Goal: Task Accomplishment & Management: Complete application form

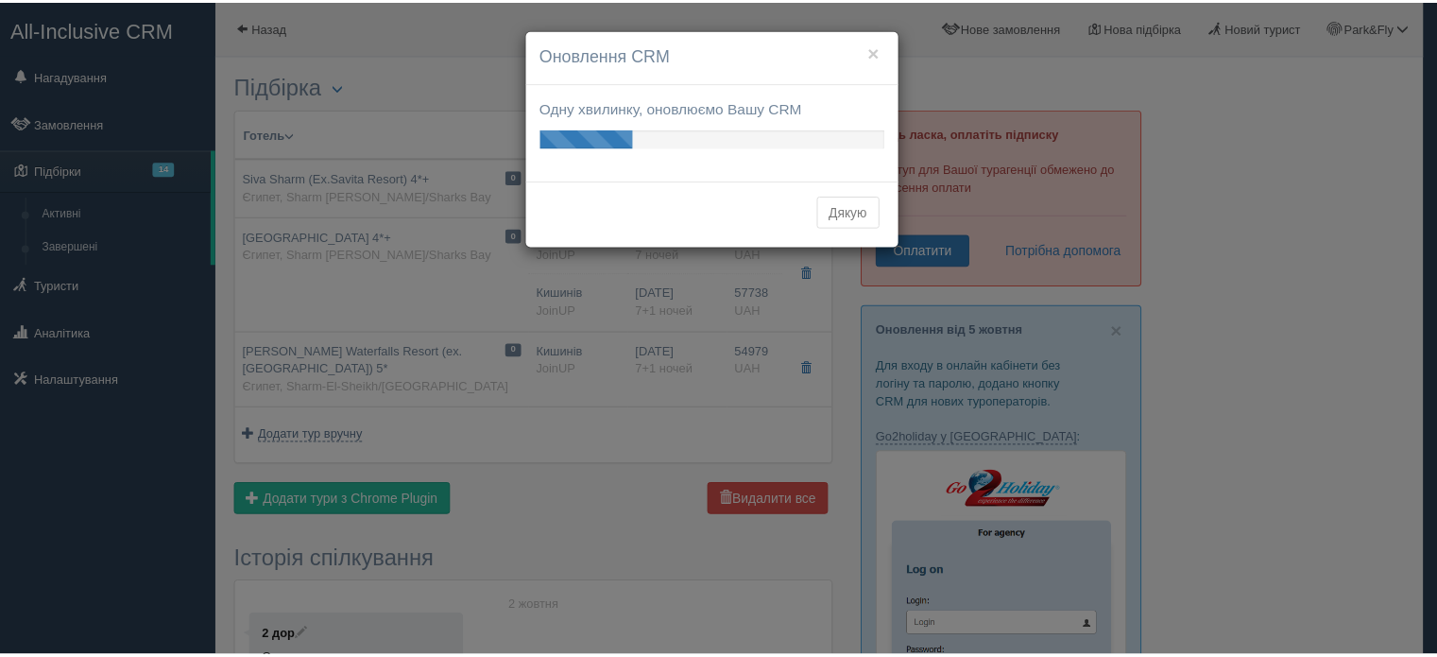
scroll to position [378, 0]
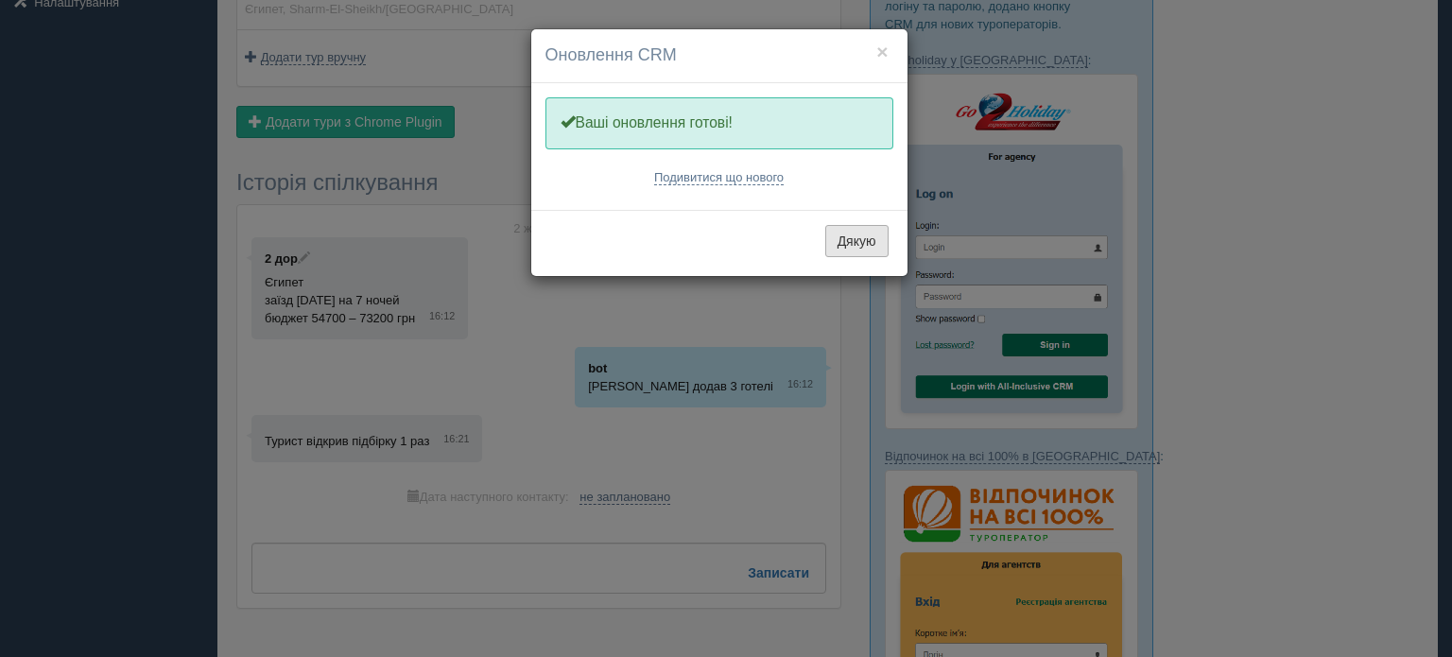
click at [848, 238] on button "Дякую" at bounding box center [856, 241] width 63 height 32
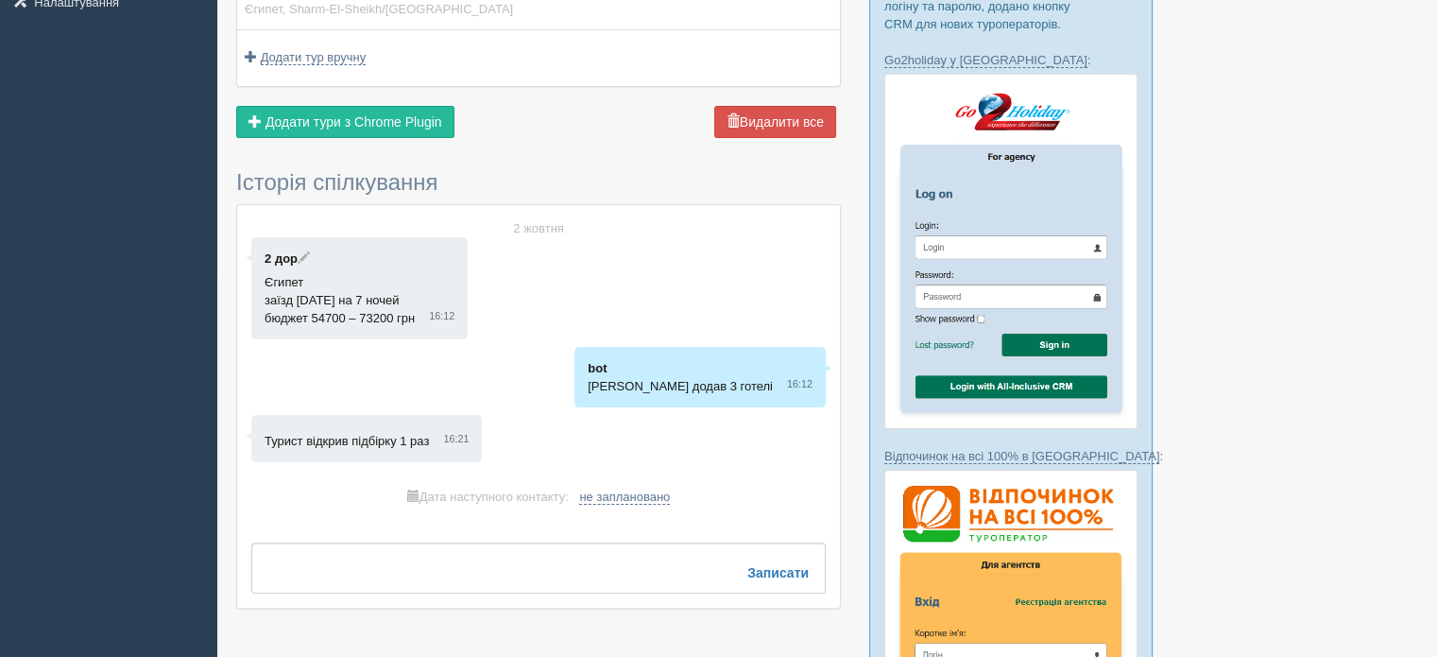
scroll to position [0, 0]
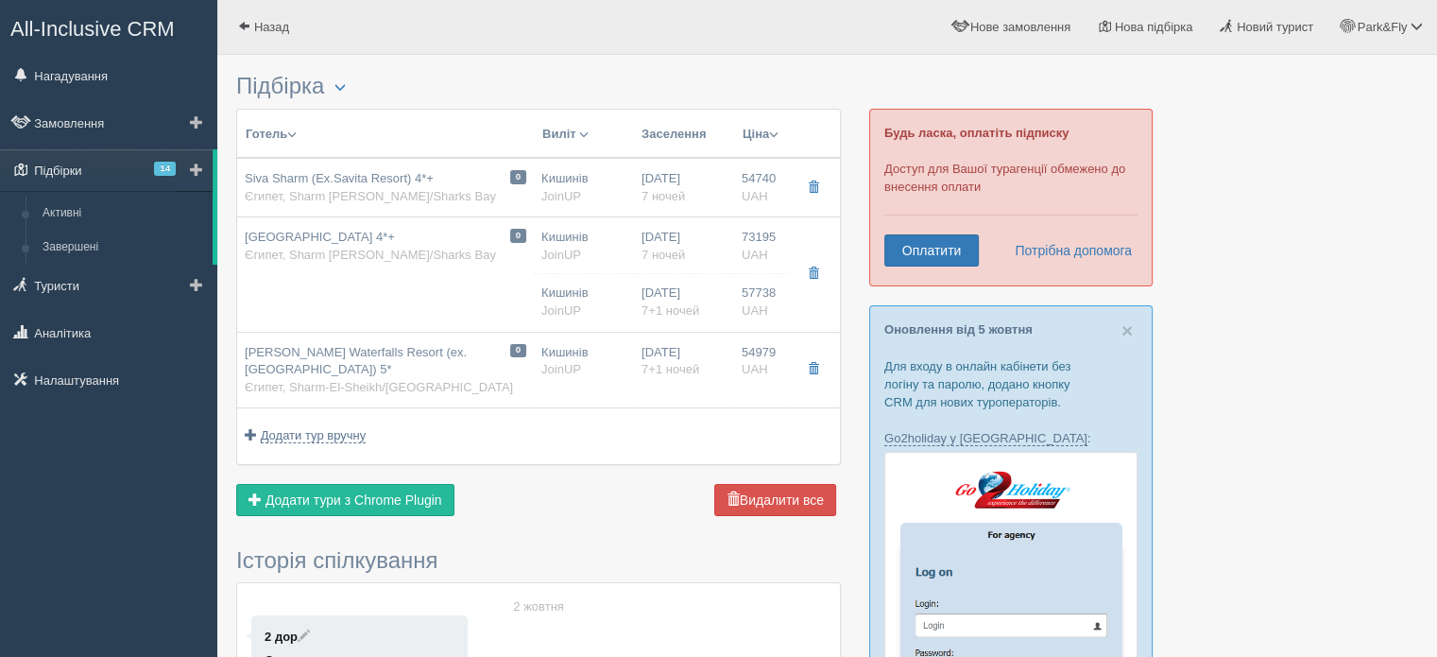
click at [62, 162] on link "Підбірки 14" at bounding box center [106, 170] width 213 height 42
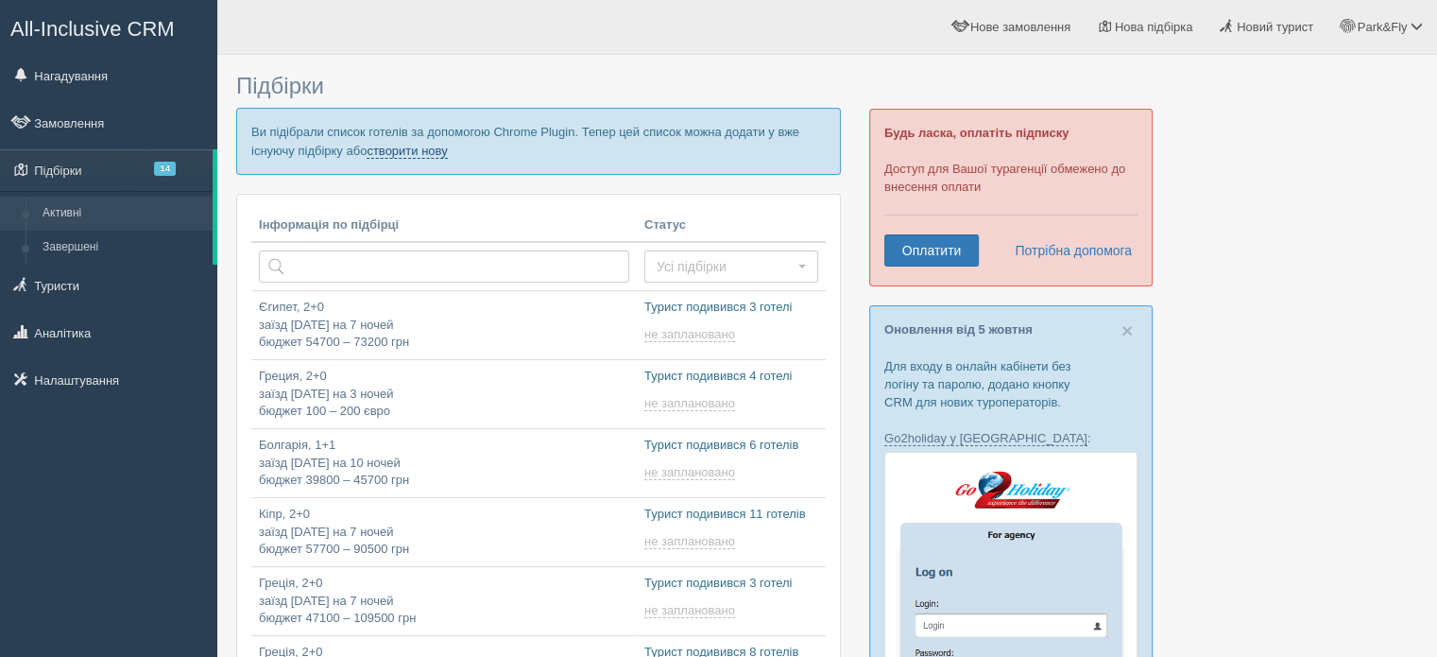
click at [422, 152] on link "створити нову" at bounding box center [407, 151] width 80 height 15
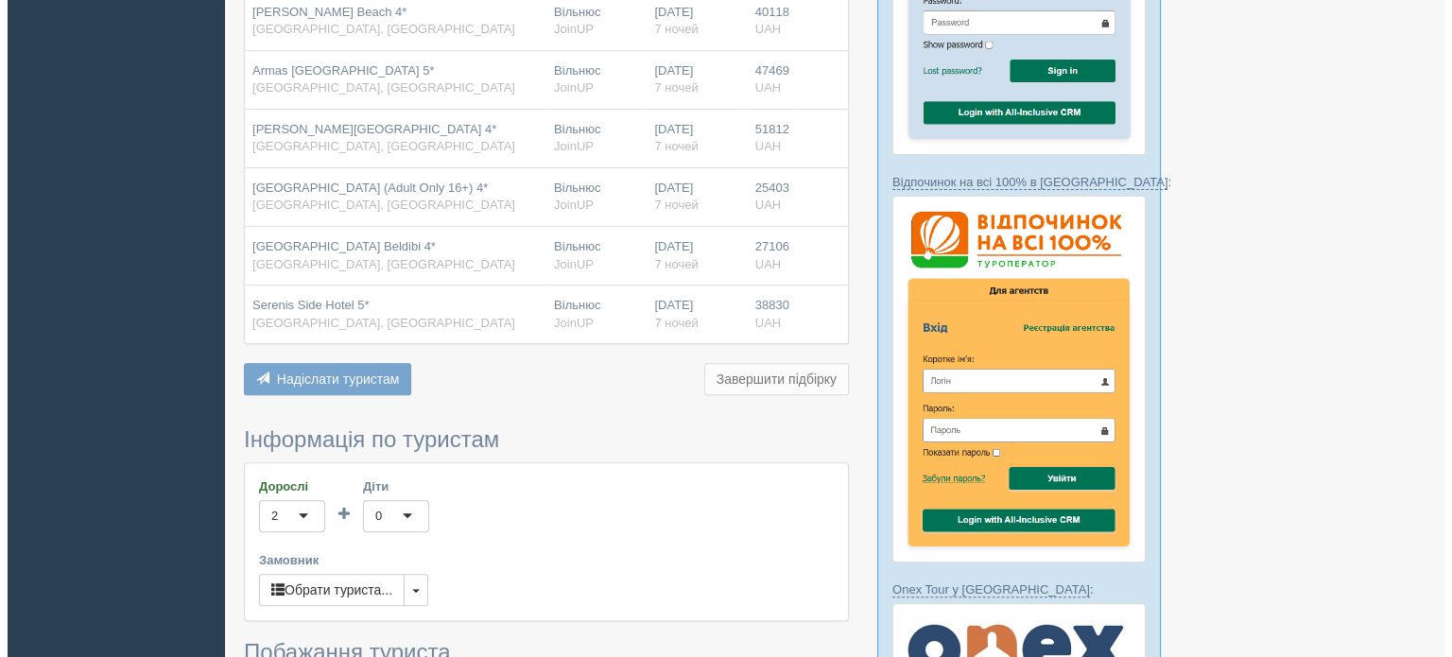
scroll to position [756, 0]
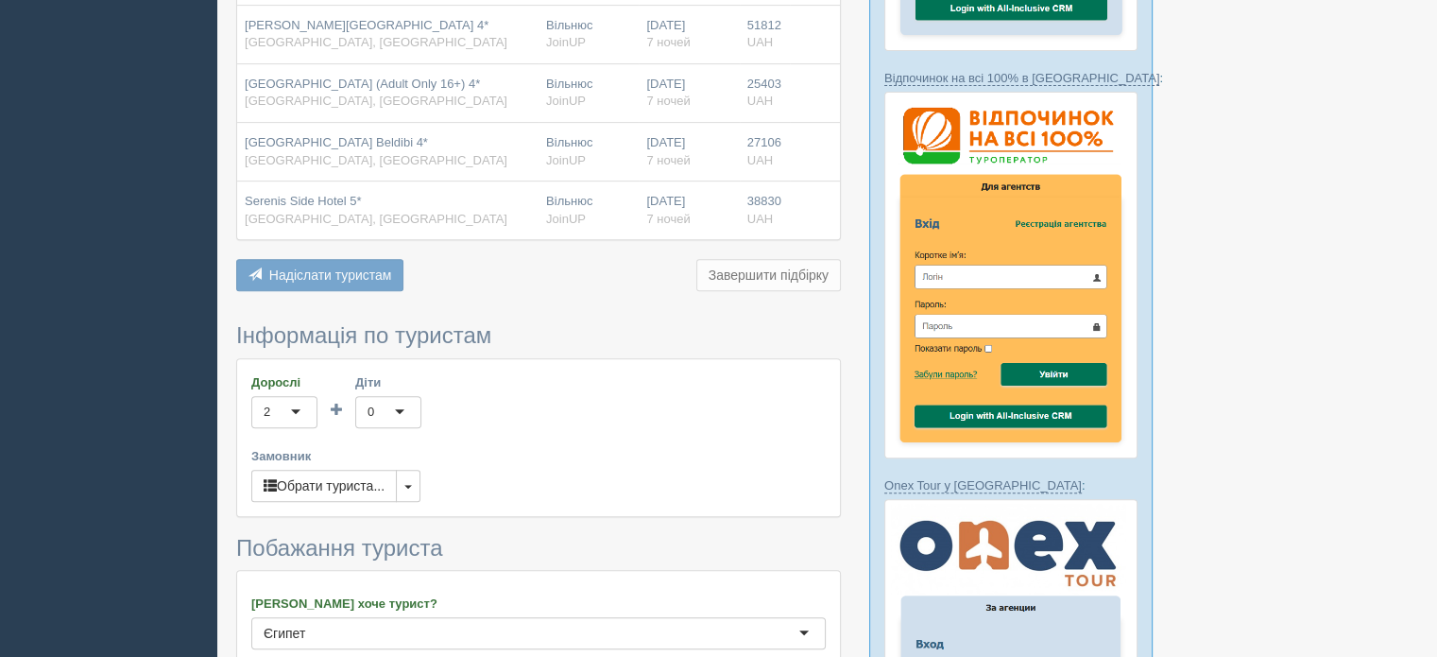
click at [299, 405] on div "2" at bounding box center [284, 412] width 66 height 32
click at [353, 485] on button "Обрати туриста..." at bounding box center [324, 486] width 146 height 32
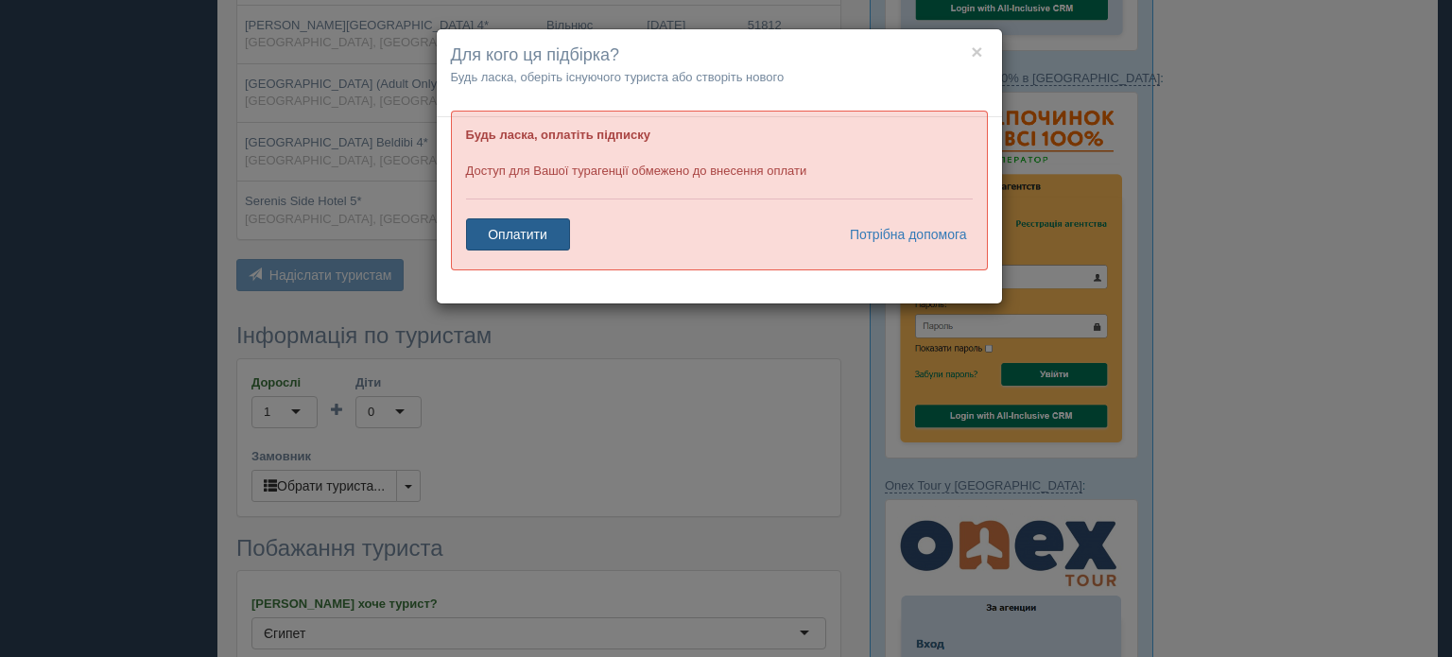
click at [536, 234] on link "Оплатити" at bounding box center [518, 234] width 104 height 32
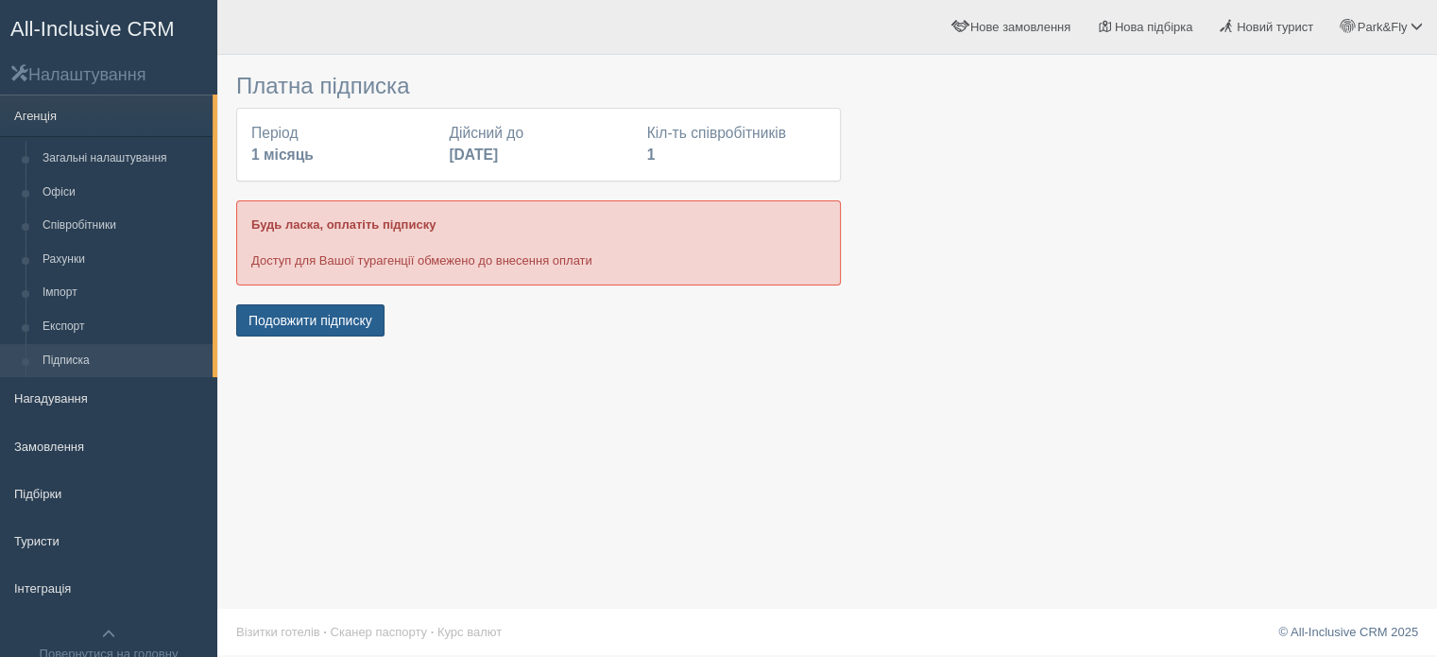
click at [284, 322] on button "Подовжити підписку" at bounding box center [310, 320] width 148 height 32
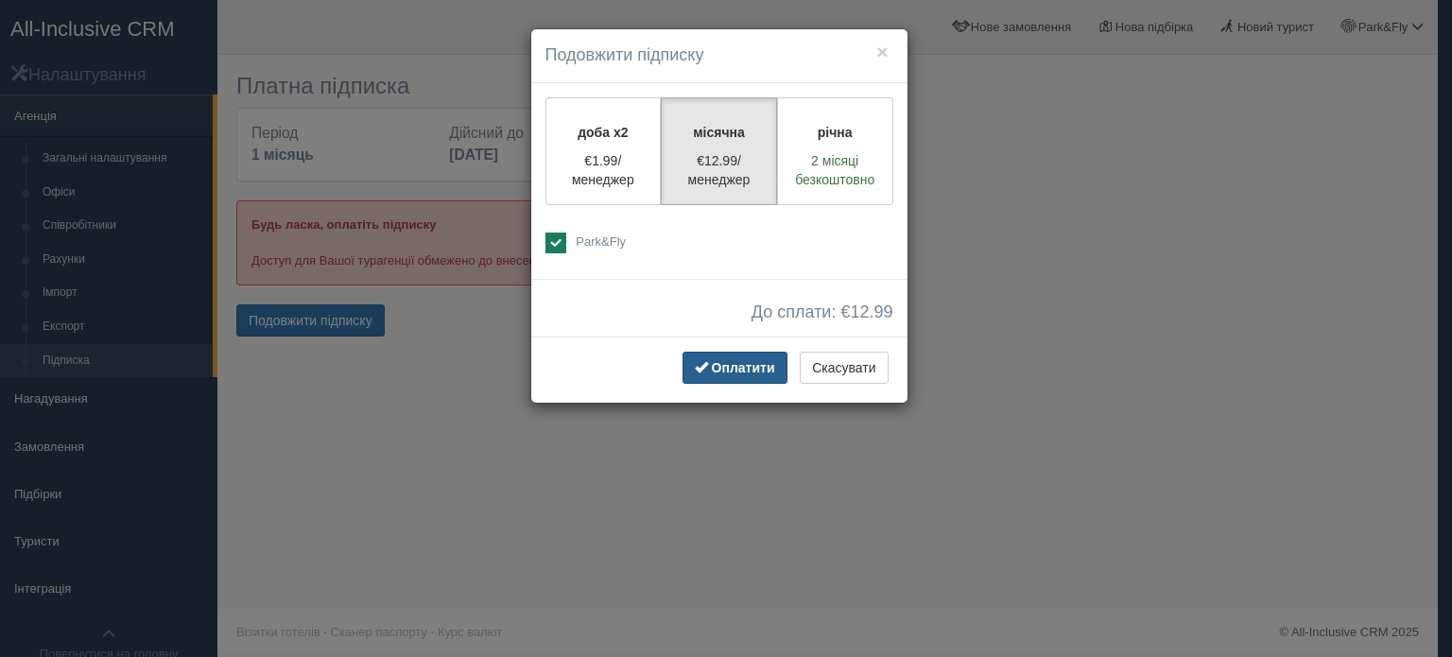
click at [718, 363] on span "Оплатити" at bounding box center [743, 367] width 63 height 15
